Goal: Task Accomplishment & Management: Manage account settings

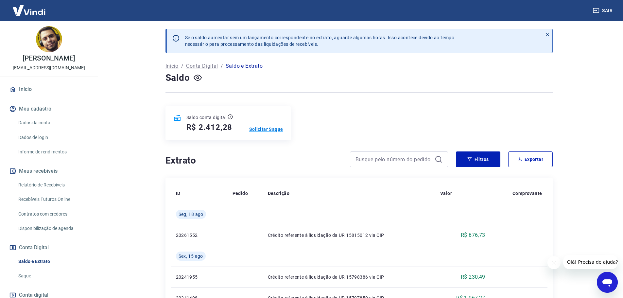
click at [262, 131] on p "Solicitar Saque" at bounding box center [266, 129] width 34 height 7
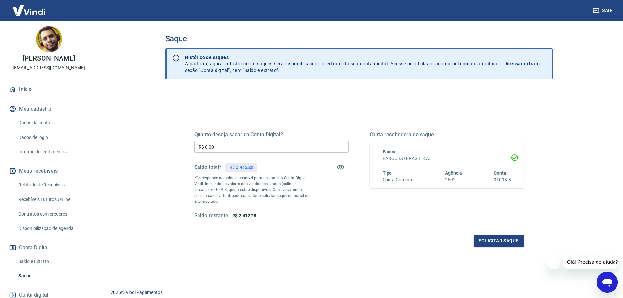
click at [36, 262] on link "Saldo e Extrato" at bounding box center [53, 261] width 74 height 13
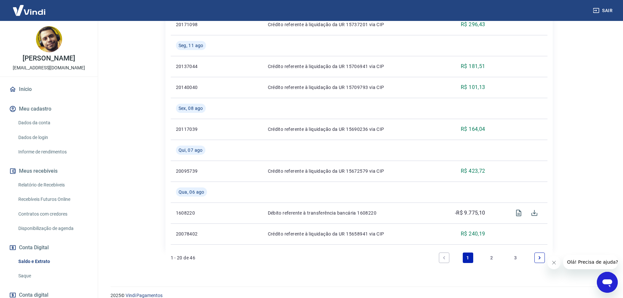
scroll to position [43, 0]
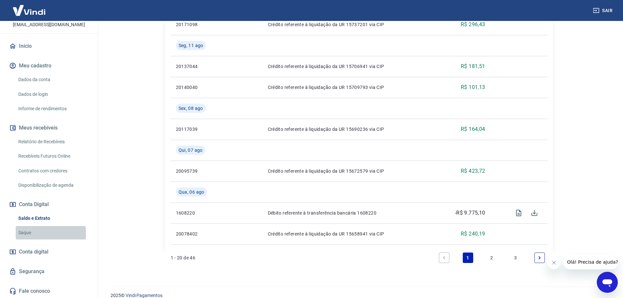
click at [28, 233] on link "Saque" at bounding box center [53, 232] width 74 height 13
